Goal: Information Seeking & Learning: Learn about a topic

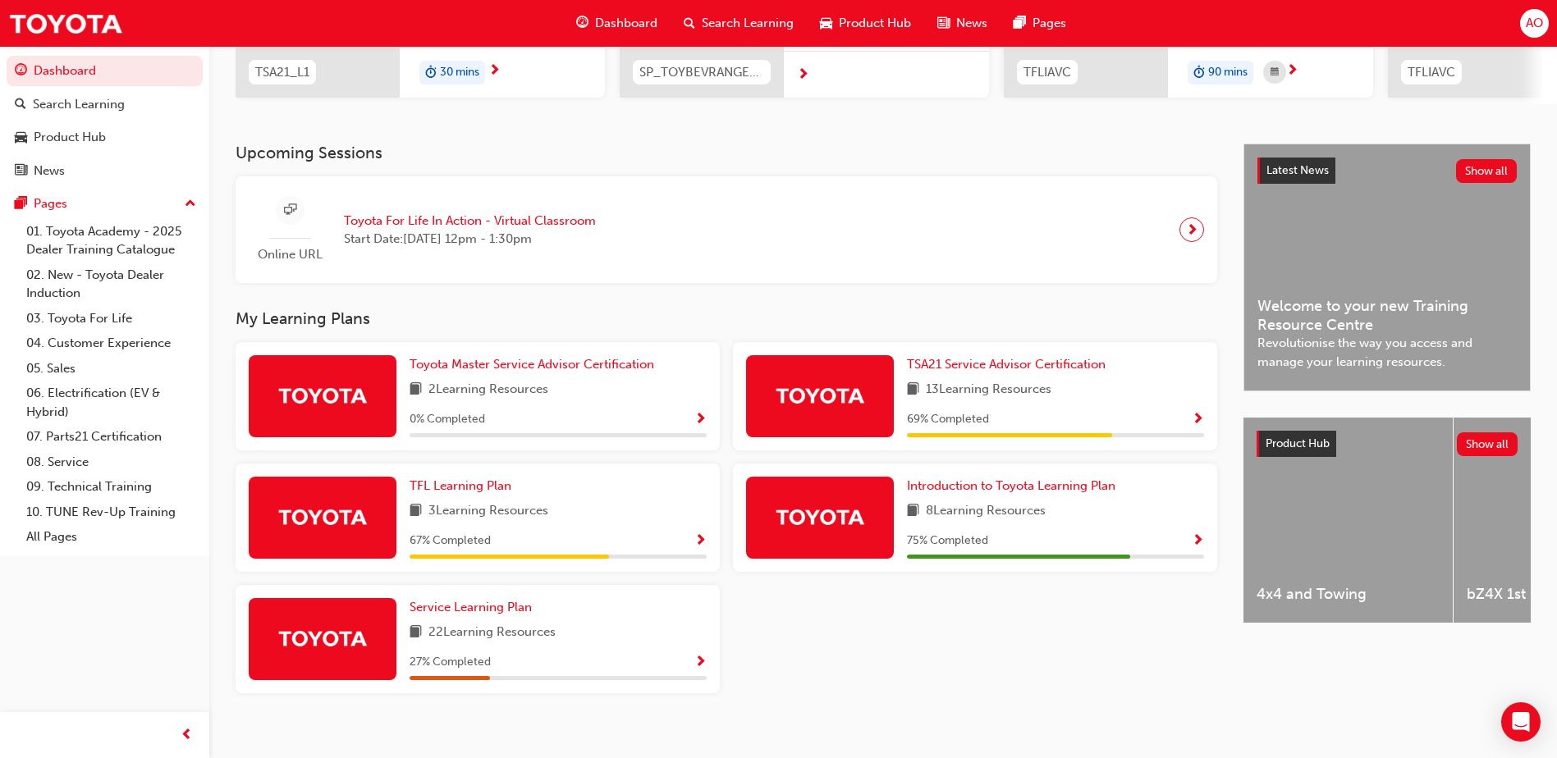
scroll to position [296, 0]
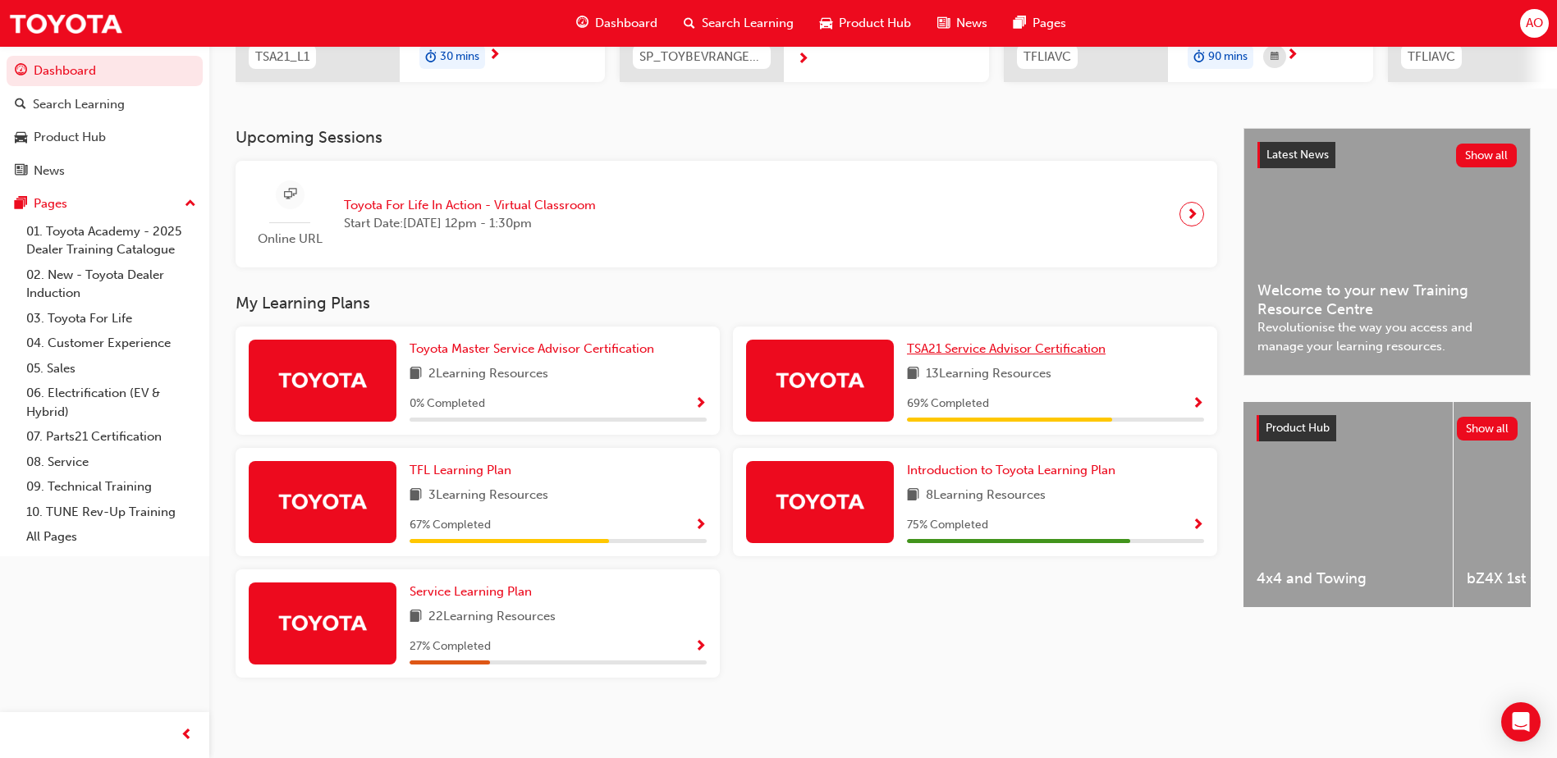
click at [994, 350] on span "TSA21 Service Advisor Certification" at bounding box center [1006, 348] width 199 height 15
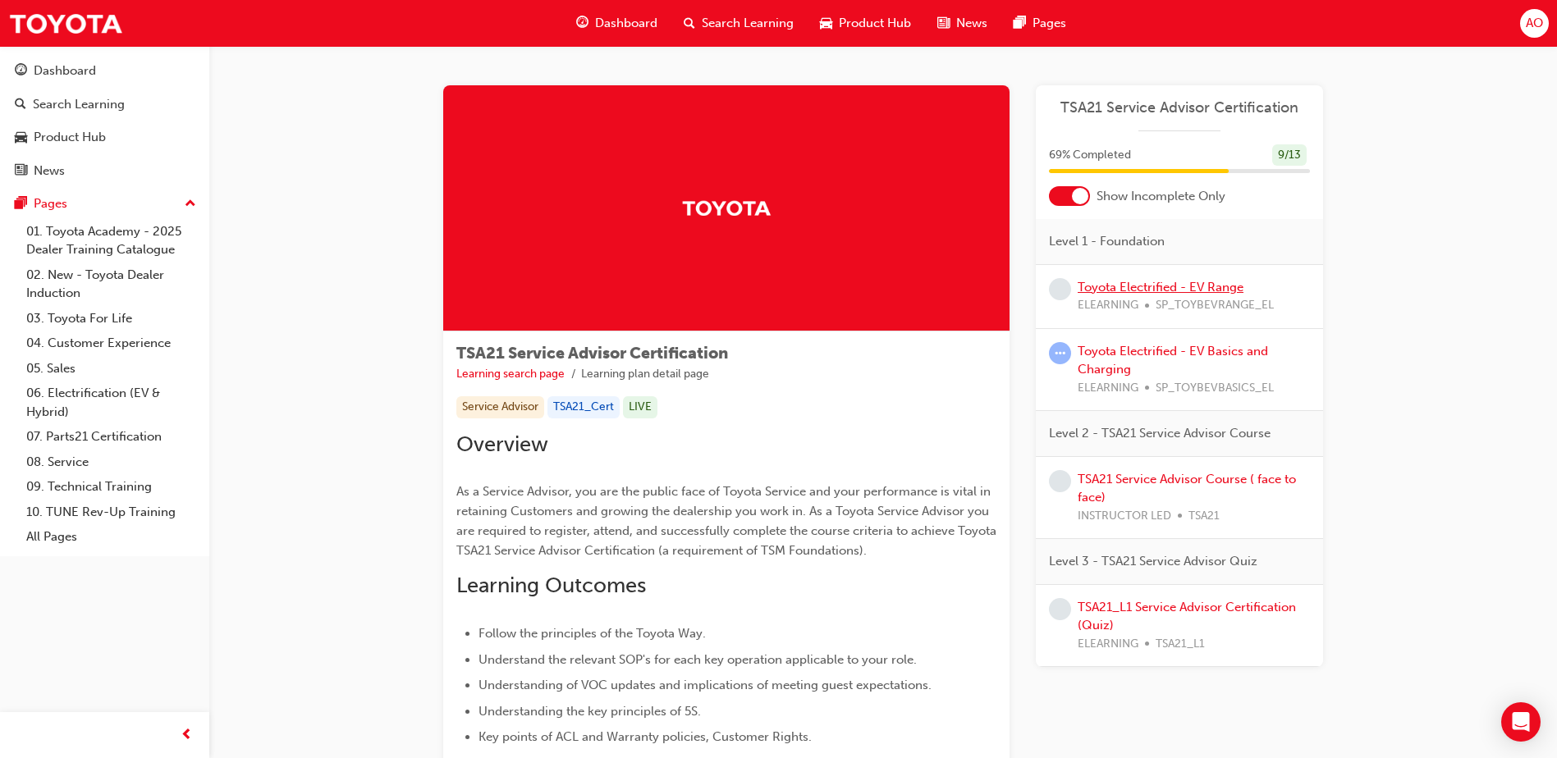
click at [1131, 288] on link "Toyota Electrified - EV Range" at bounding box center [1161, 287] width 166 height 15
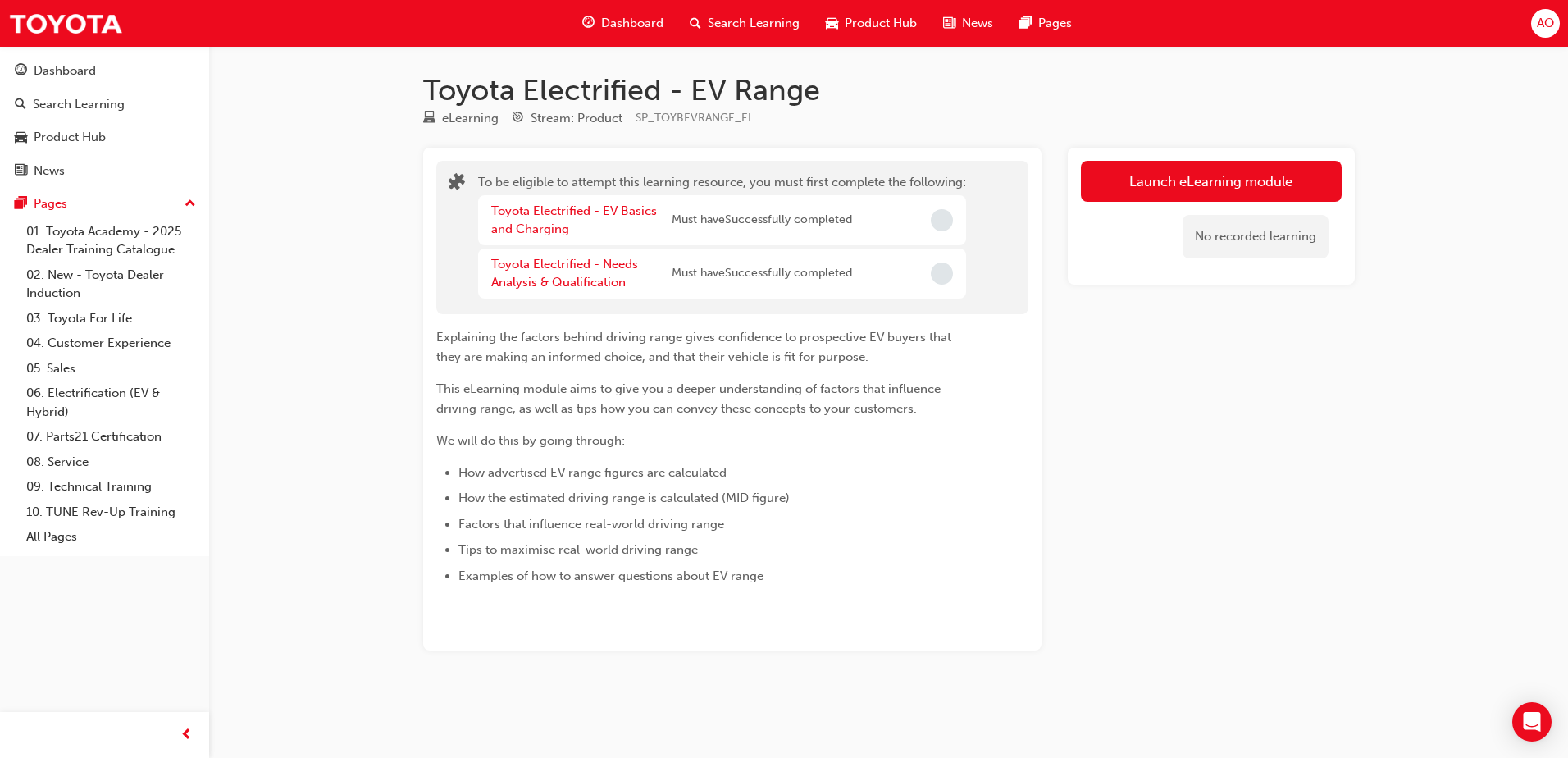
click at [1132, 327] on div "Launch eLearning module No recorded learning" at bounding box center [1211, 399] width 287 height 503
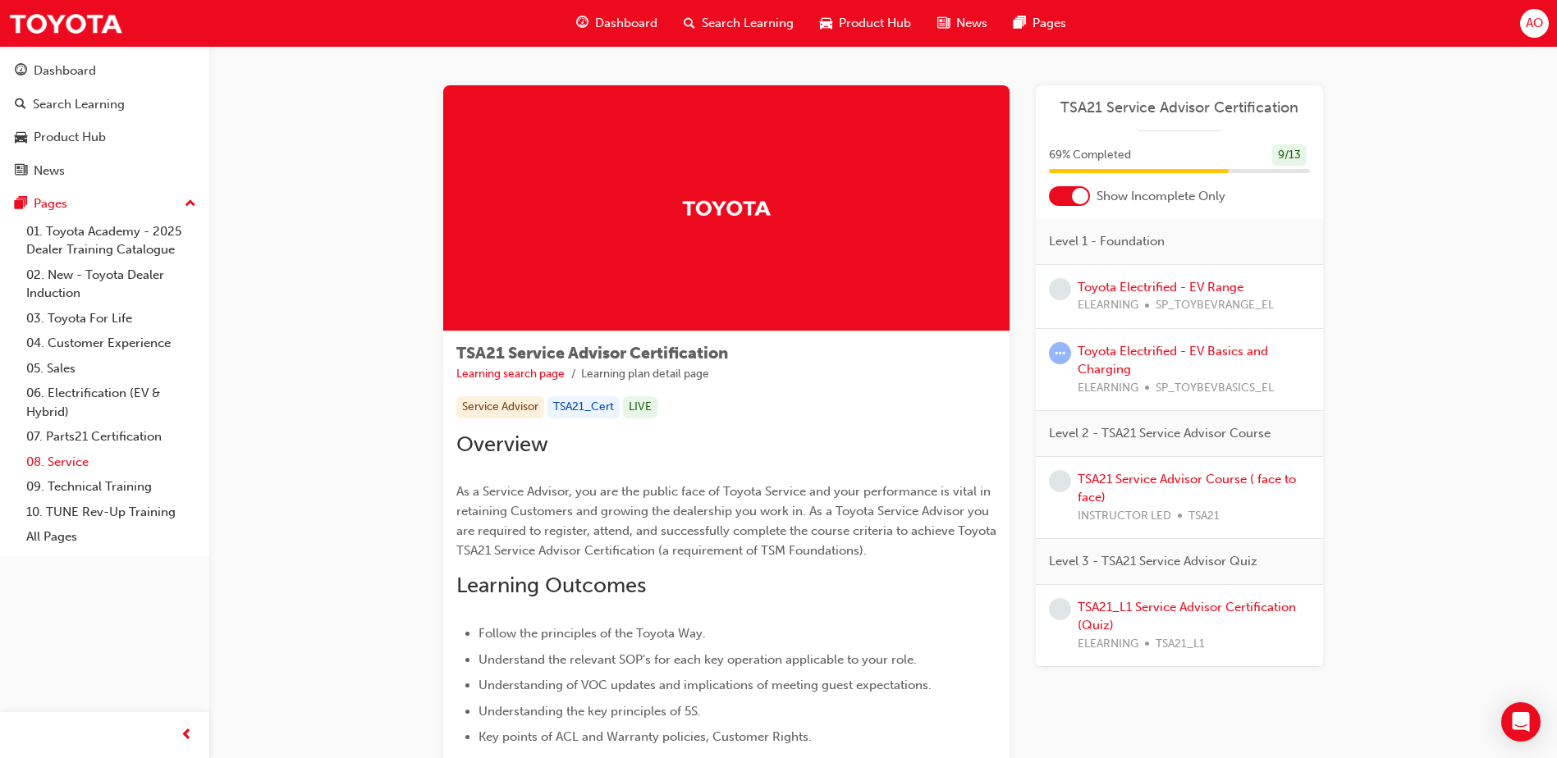
click at [66, 456] on link "08. Service" at bounding box center [111, 462] width 183 height 25
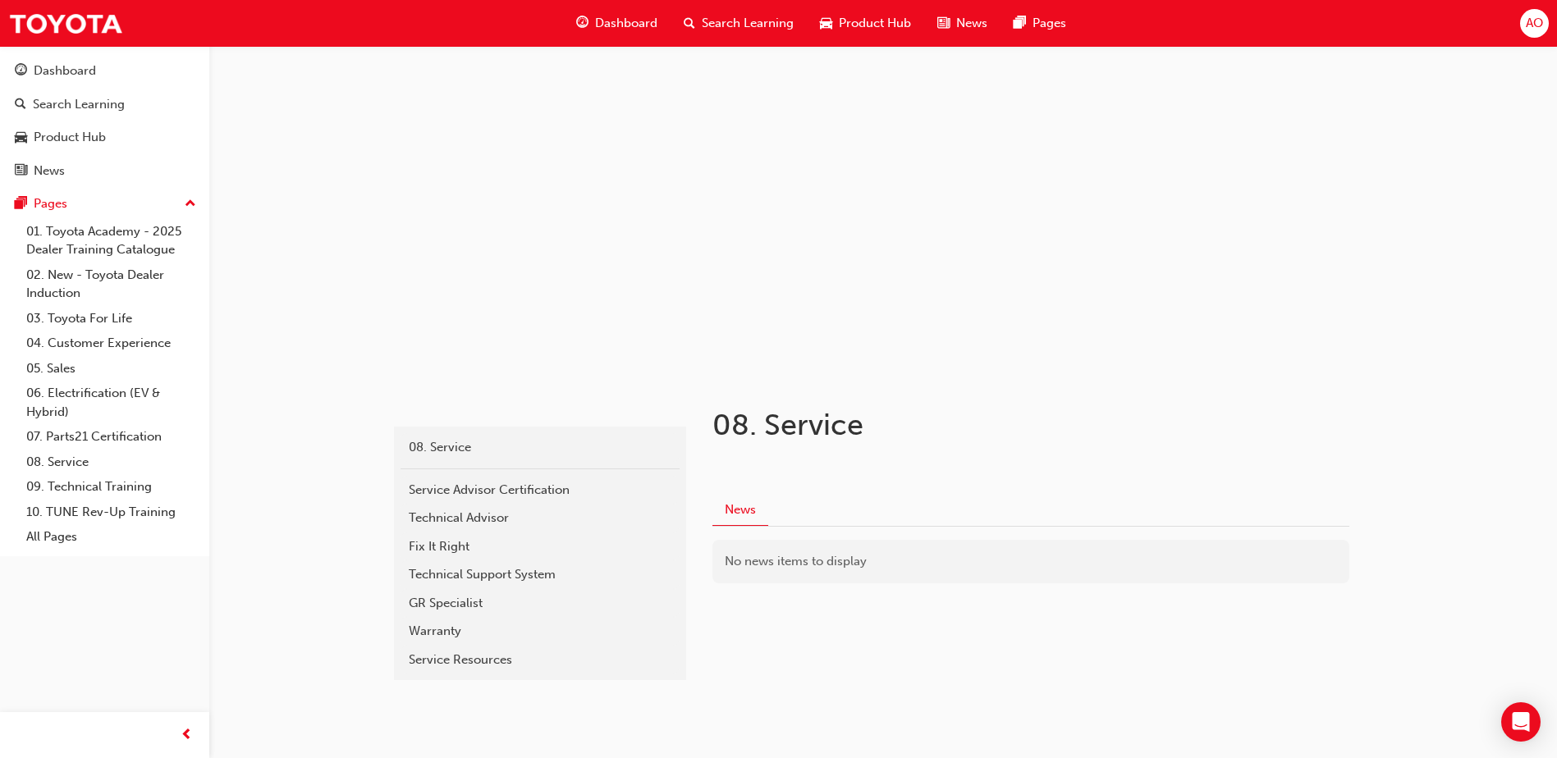
scroll to position [29, 0]
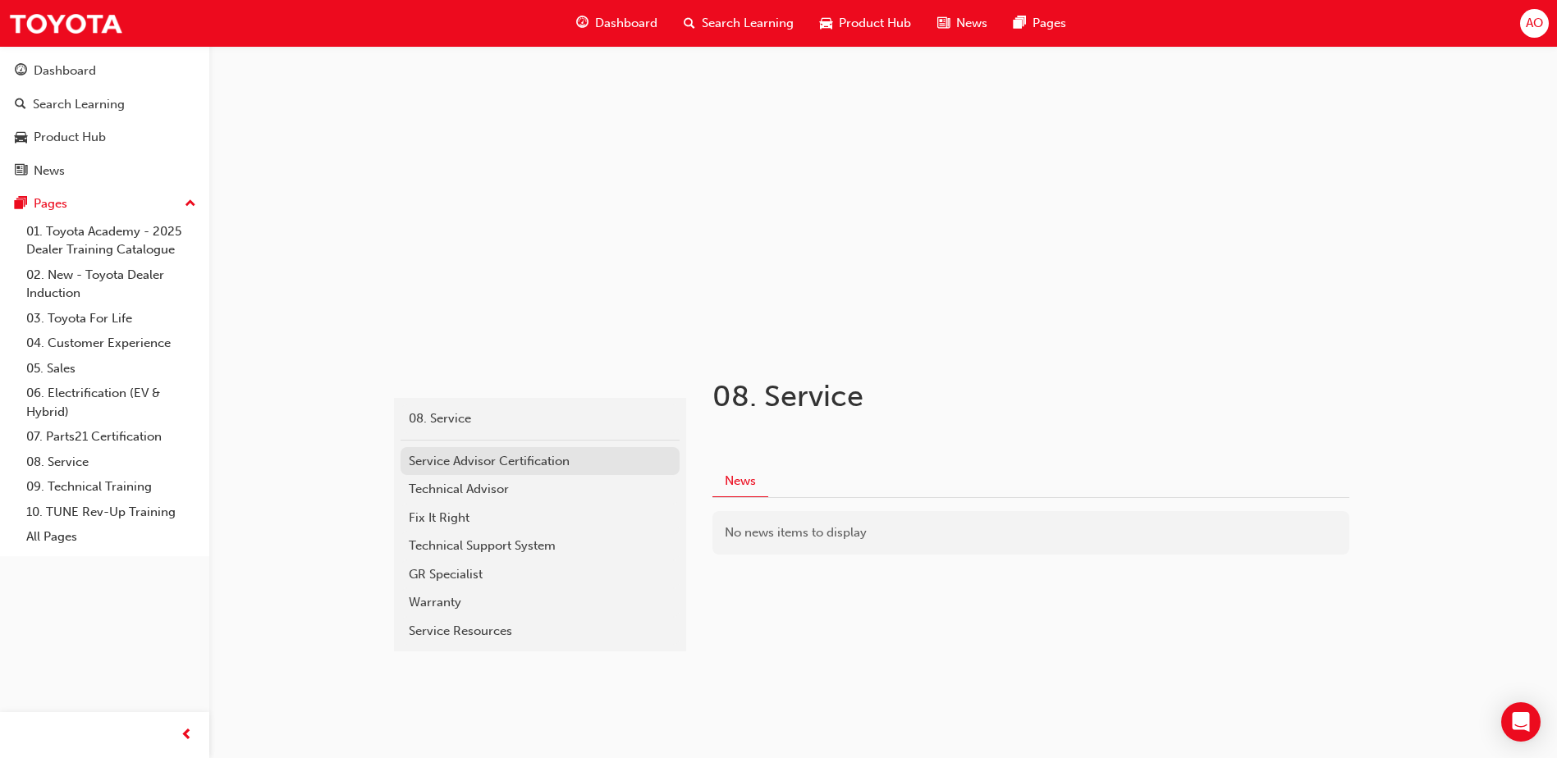
click at [509, 462] on div "Service Advisor Certification" at bounding box center [540, 461] width 263 height 19
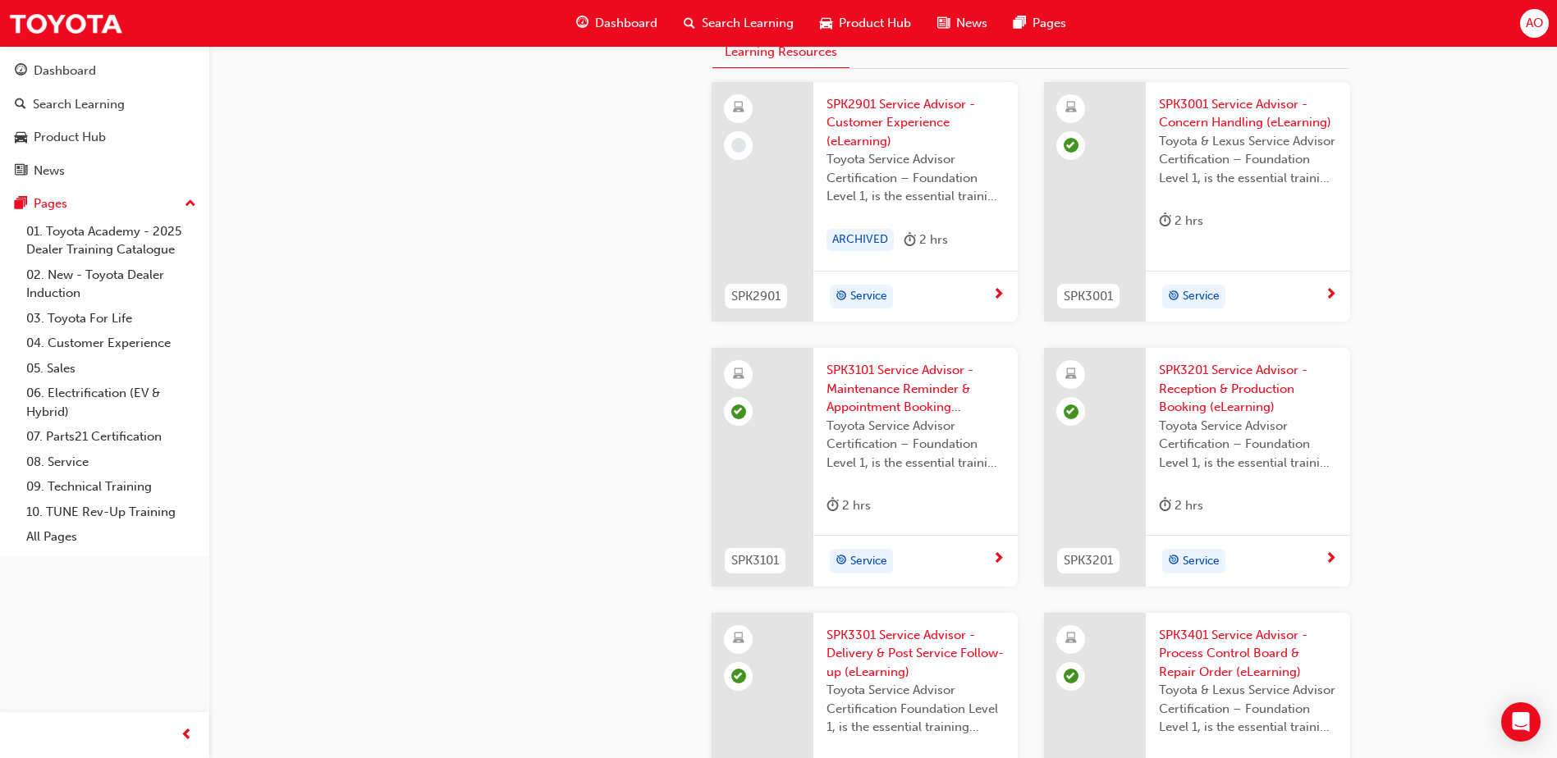
scroll to position [1736, 0]
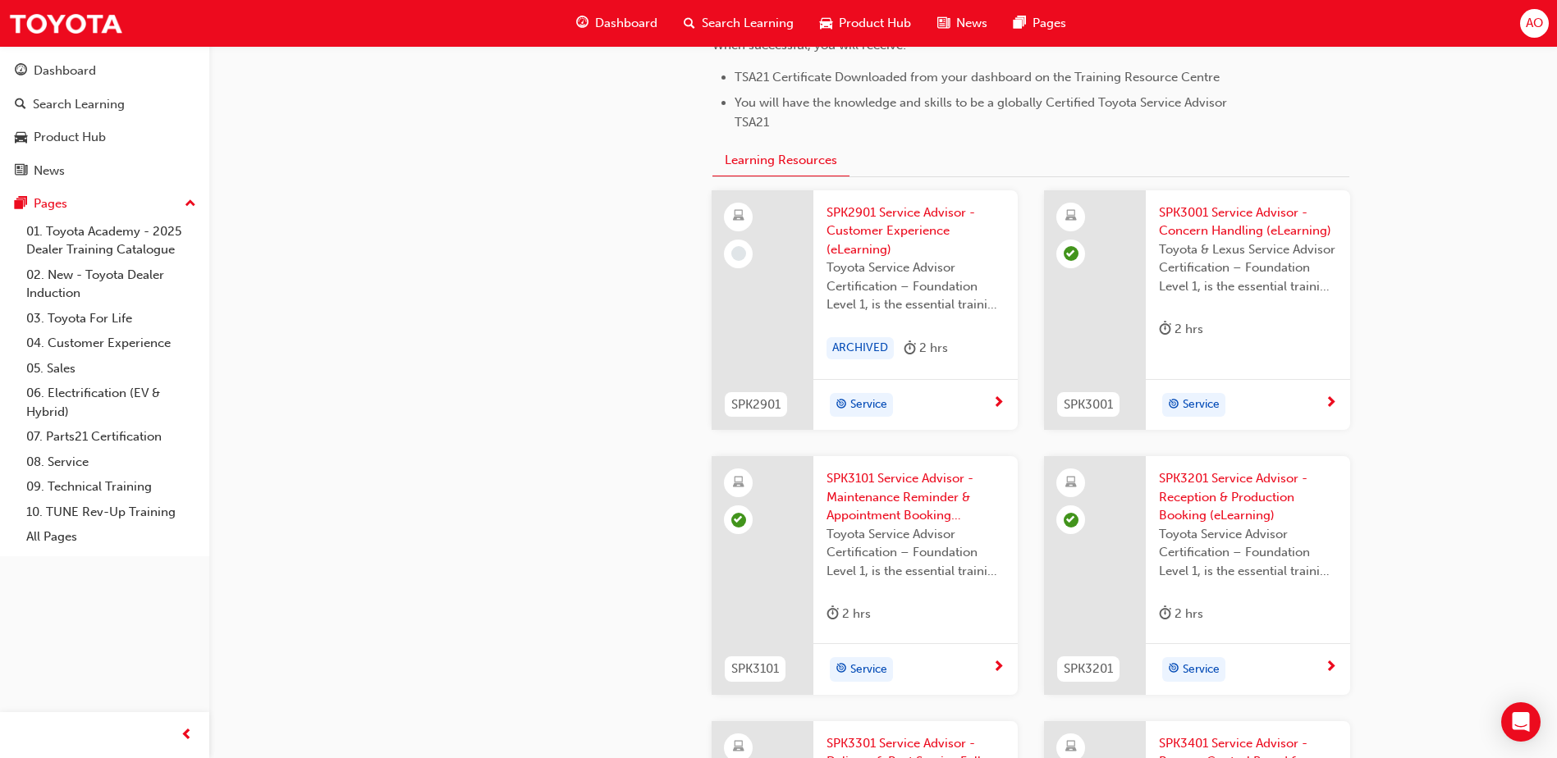
click at [916, 207] on span "SPK2901 Service Advisor - Customer Experience (eLearning)" at bounding box center [915, 232] width 178 height 56
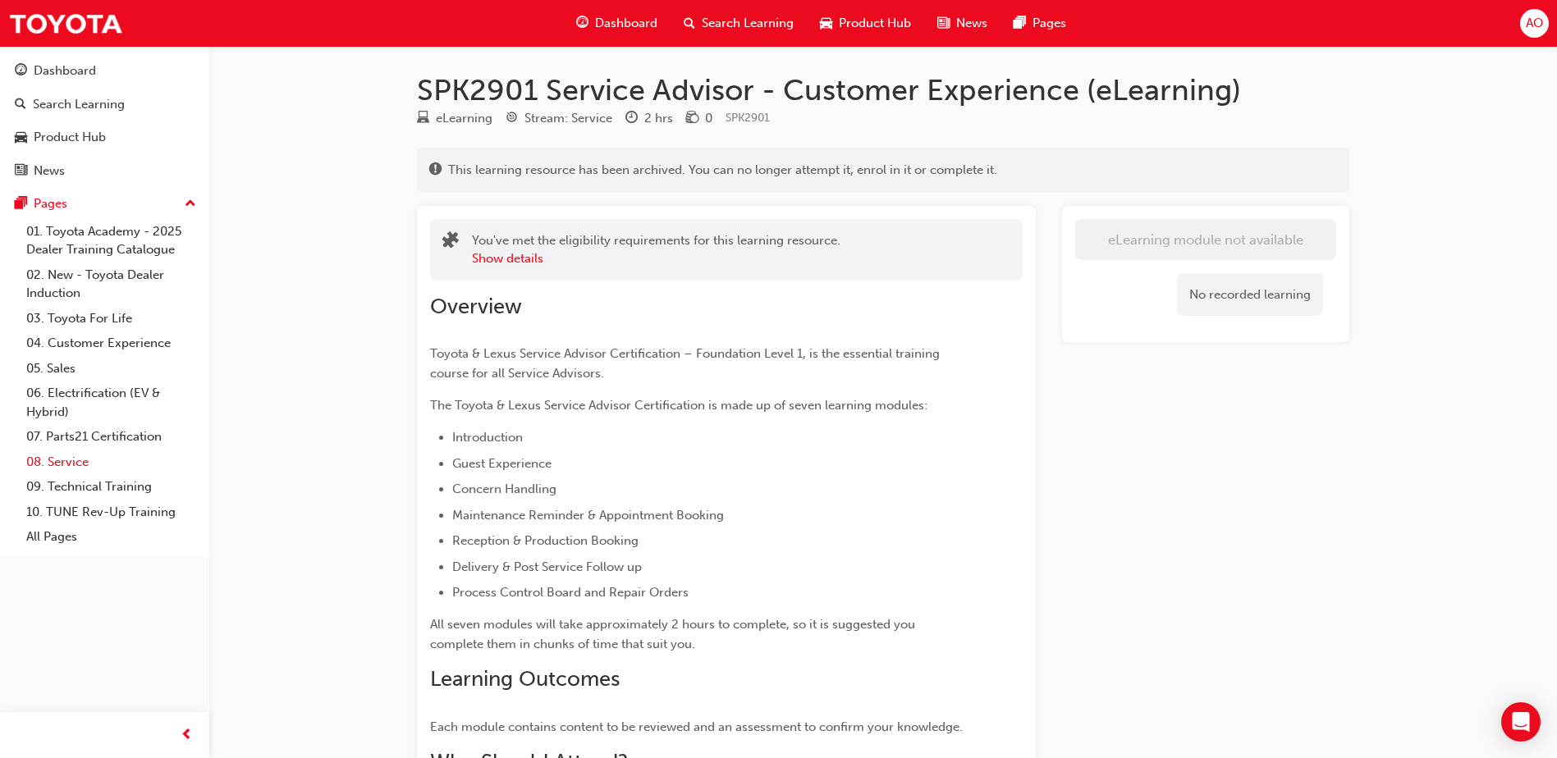
click at [56, 459] on link "08. Service" at bounding box center [111, 462] width 183 height 25
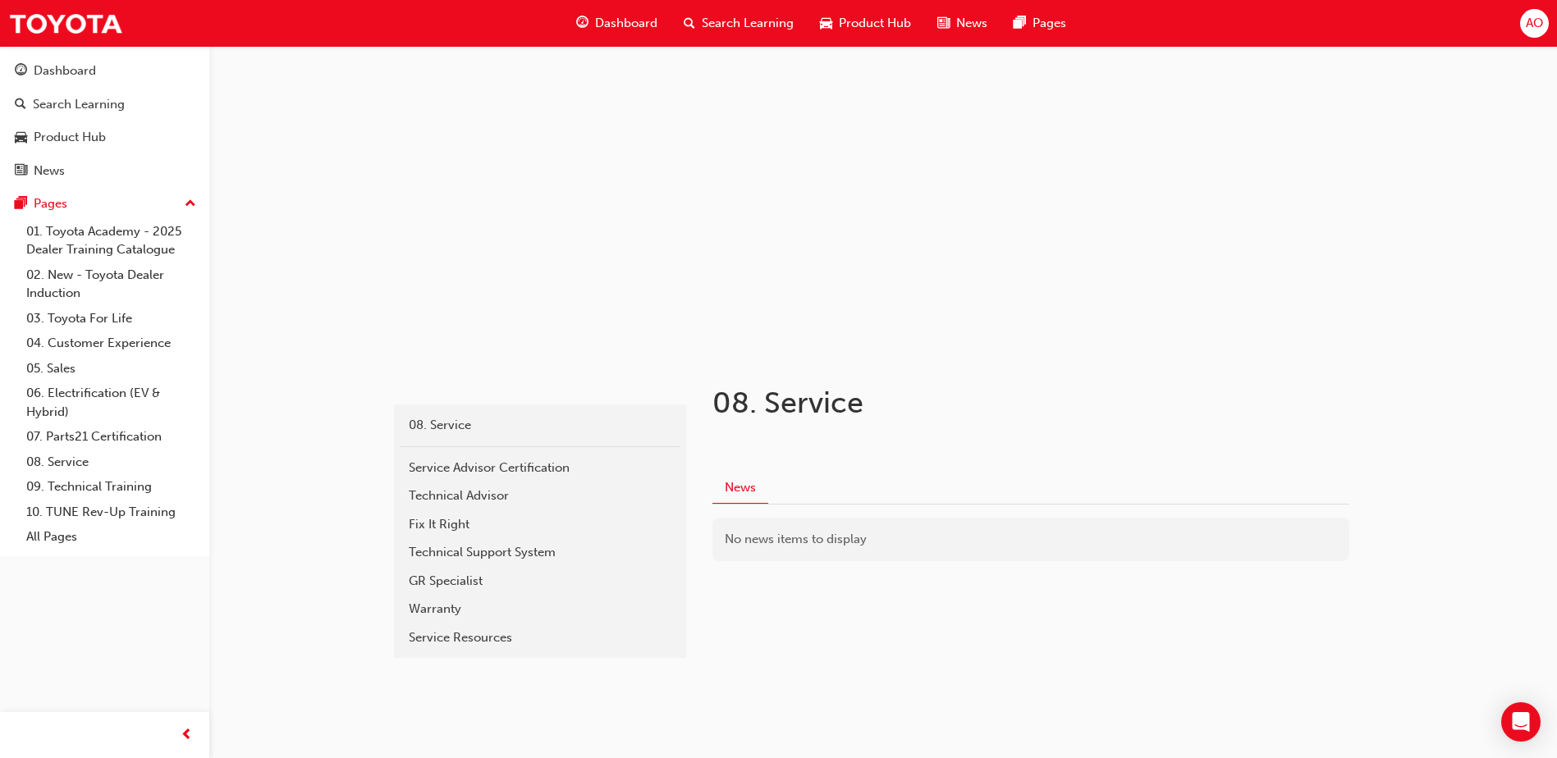
scroll to position [29, 0]
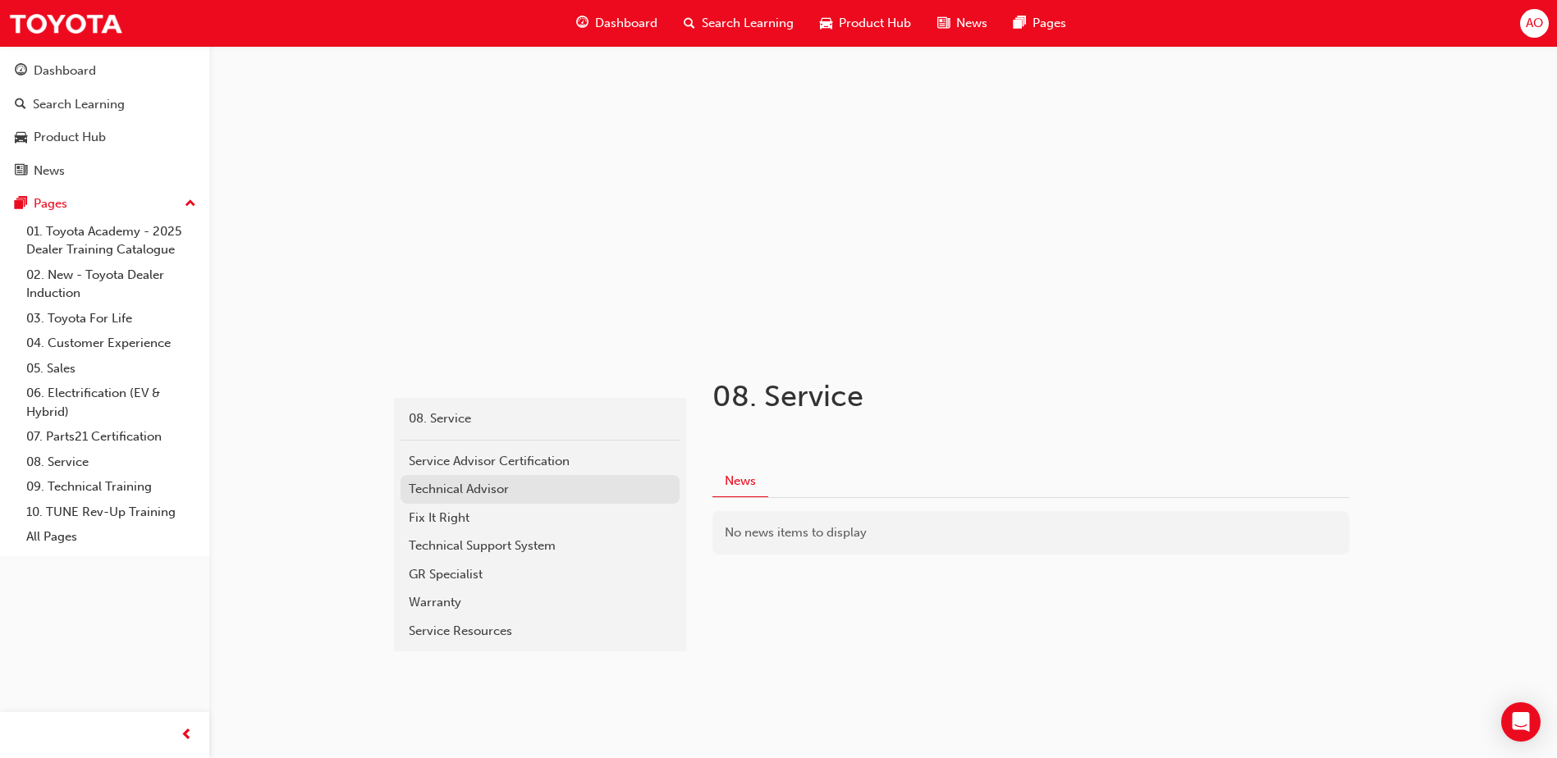
click at [474, 483] on div "Technical Advisor" at bounding box center [540, 489] width 263 height 19
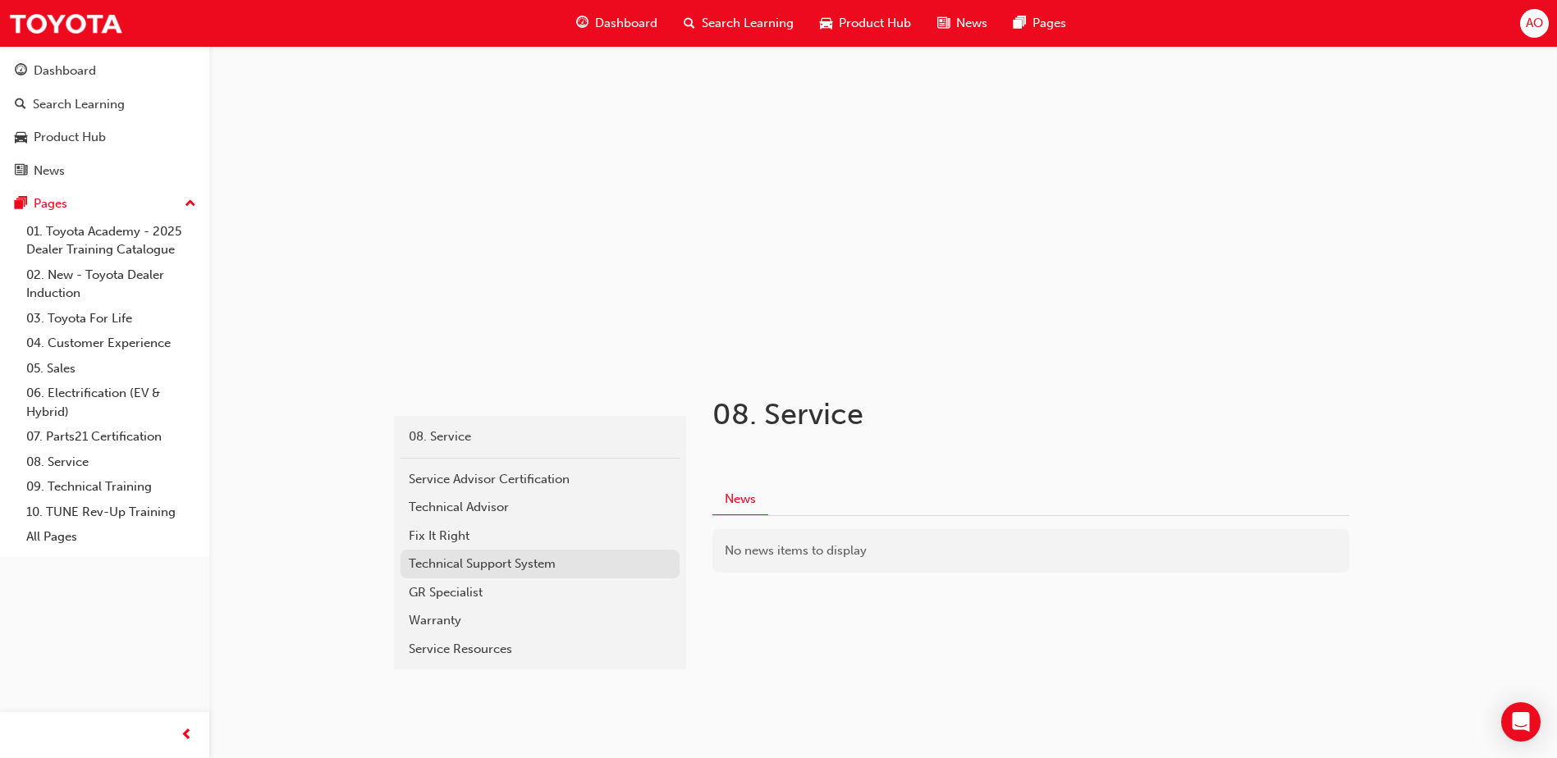
scroll to position [29, 0]
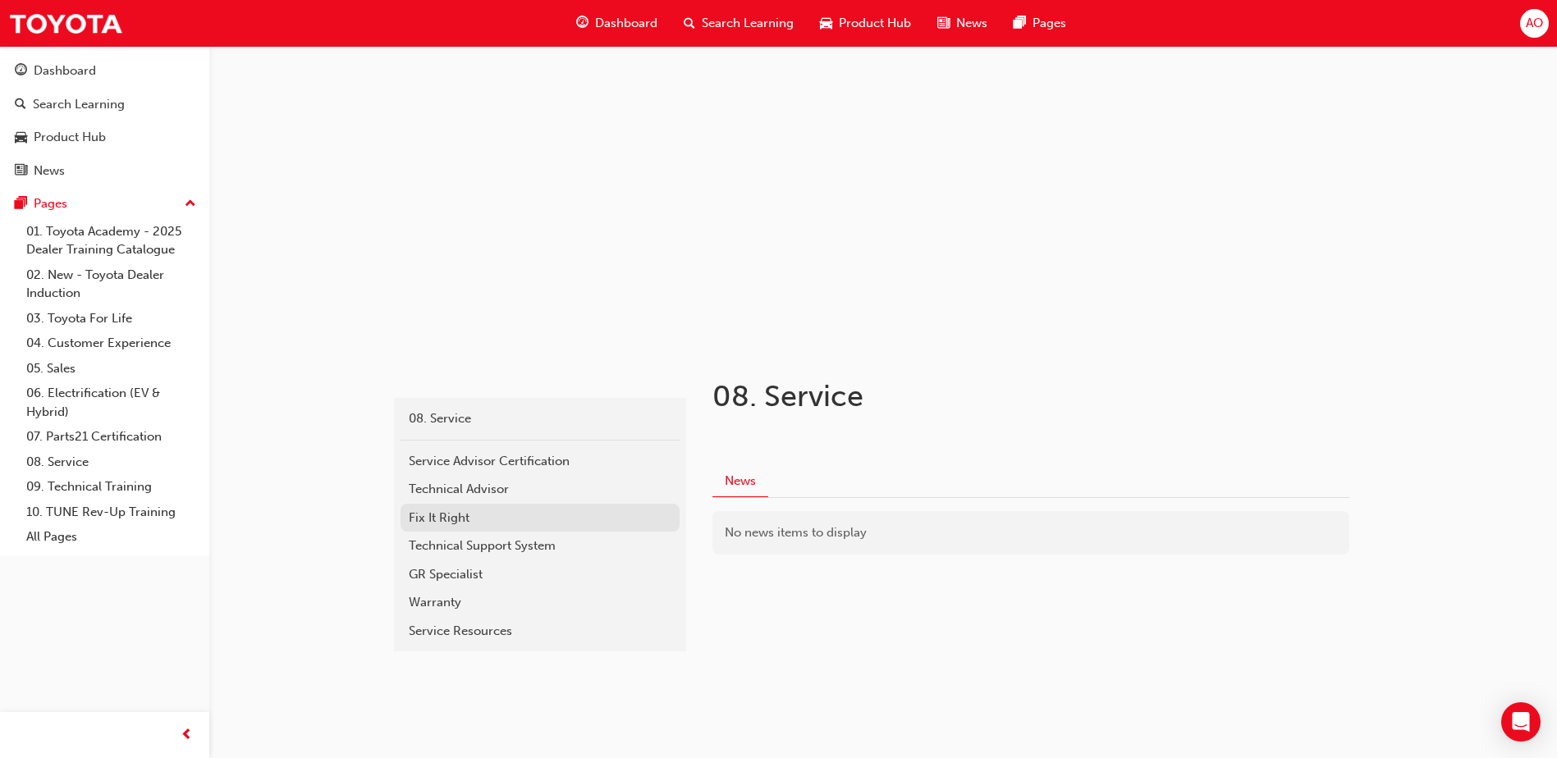
click at [433, 511] on div "Fix It Right" at bounding box center [540, 518] width 263 height 19
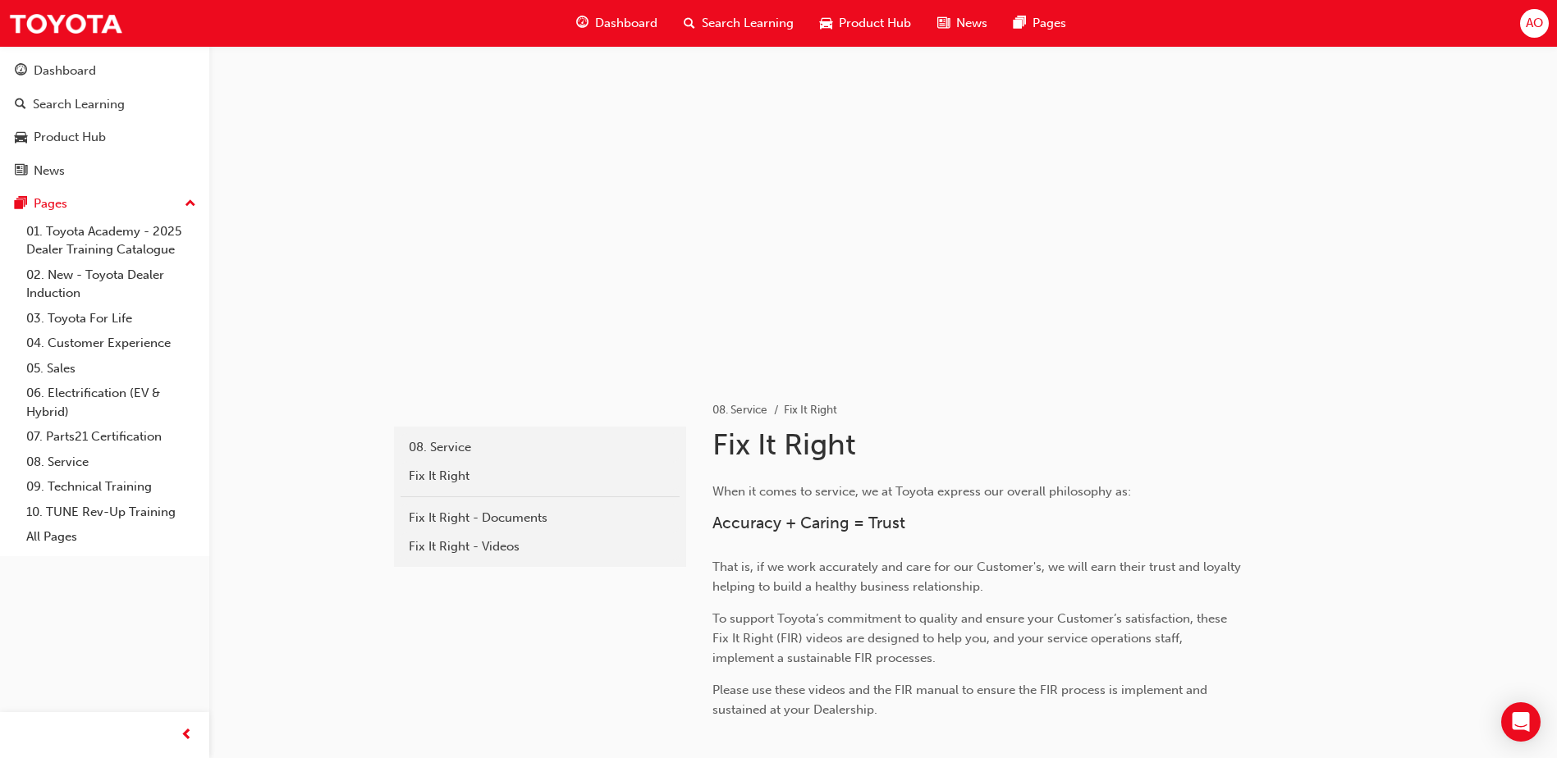
scroll to position [2, 0]
